Goal: Task Accomplishment & Management: Manage account settings

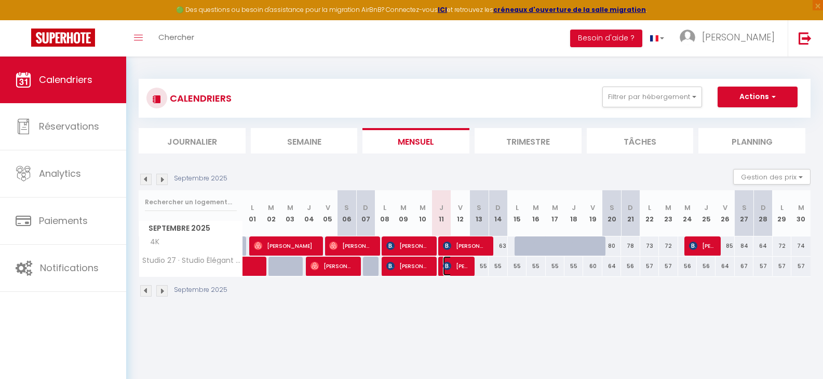
click at [459, 268] on span "[PERSON_NAME]" at bounding box center [455, 266] width 25 height 20
select select "OK"
select select "0"
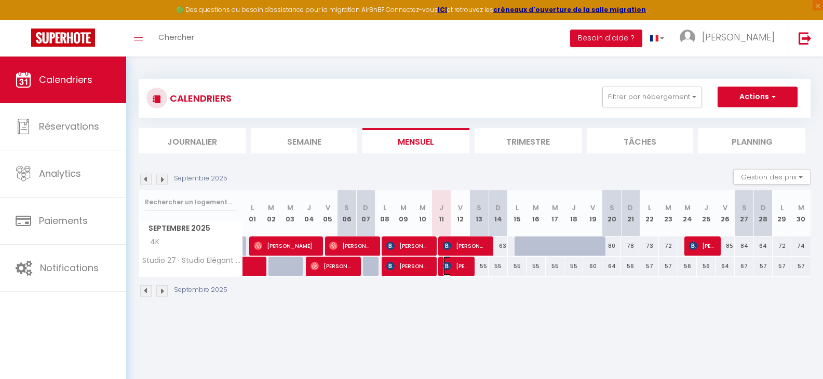
select select "1"
select select
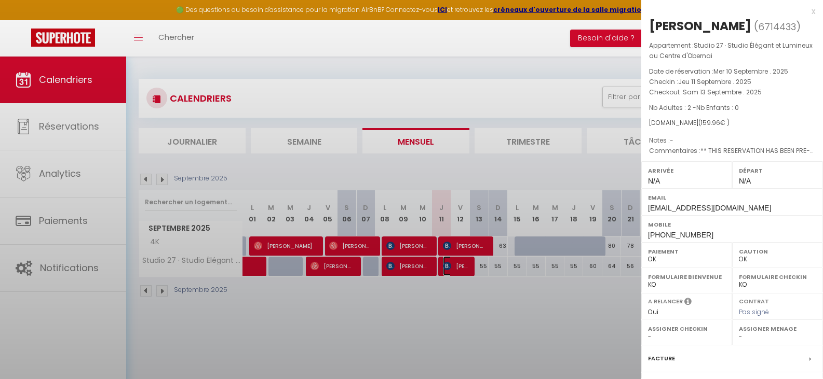
select select "14956"
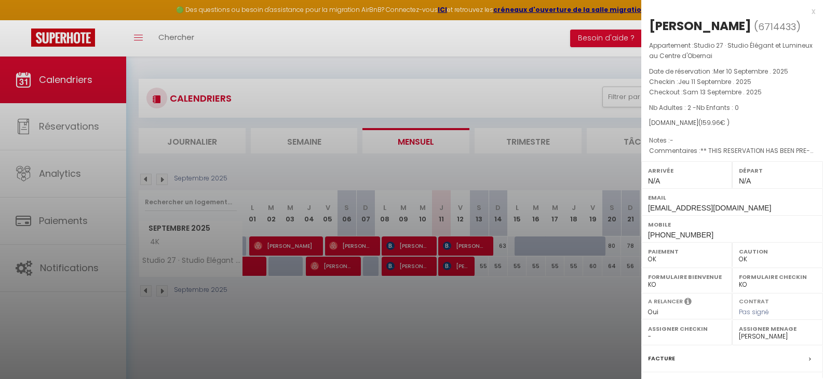
click at [459, 268] on div at bounding box center [411, 189] width 823 height 379
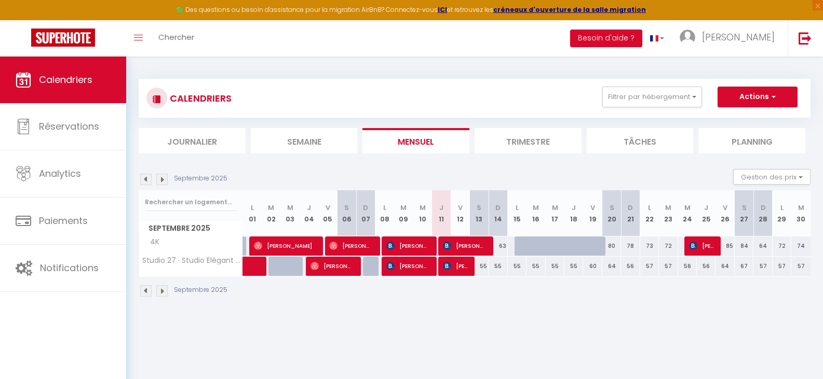
click at [161, 292] on img at bounding box center [161, 290] width 11 height 11
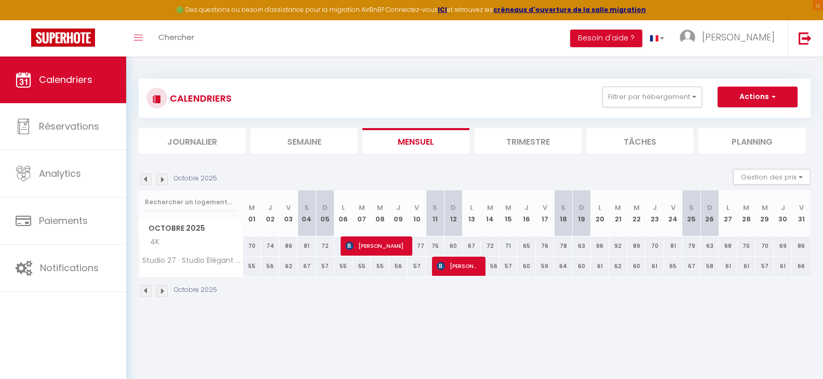
click at [161, 292] on img at bounding box center [161, 290] width 11 height 11
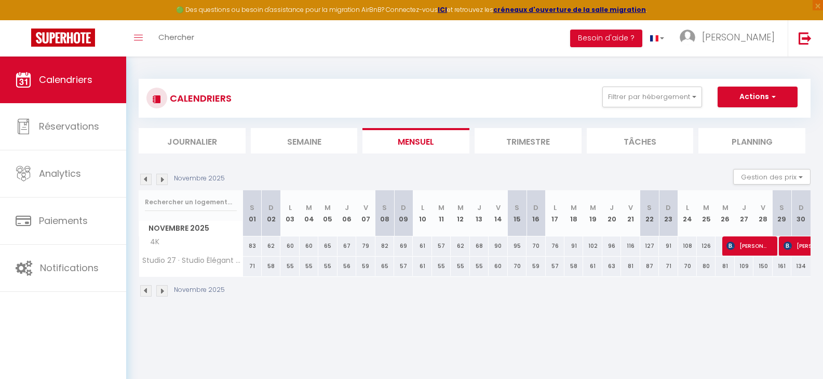
click at [161, 293] on img at bounding box center [161, 290] width 11 height 11
